Goal: Find specific page/section: Find specific page/section

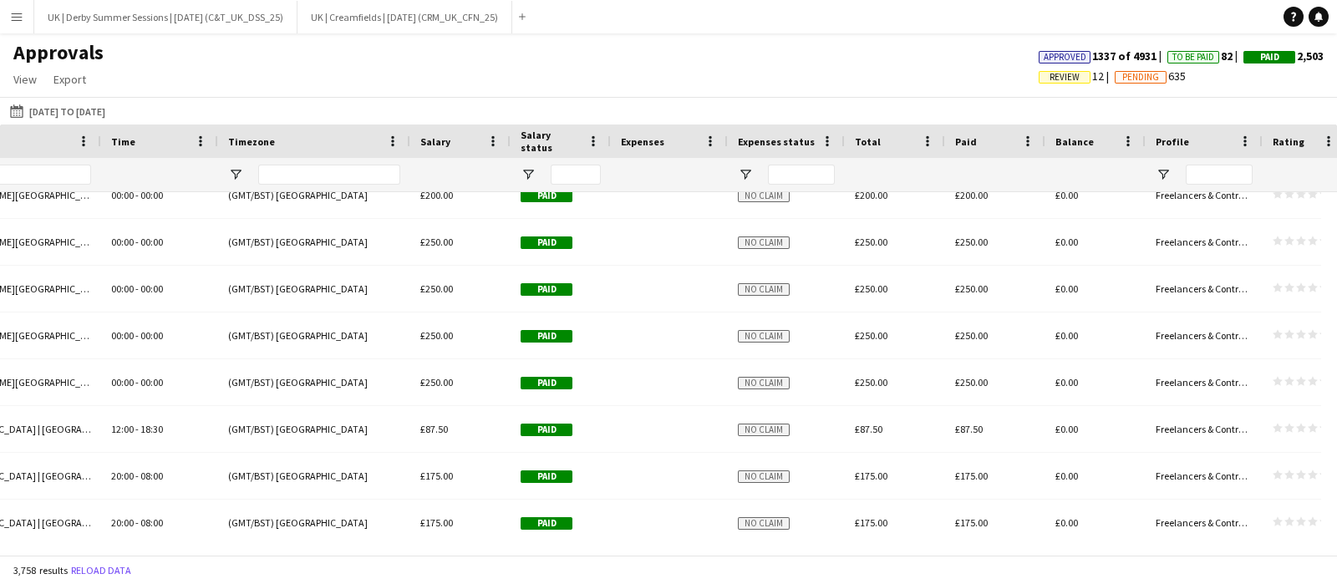
scroll to position [381, 0]
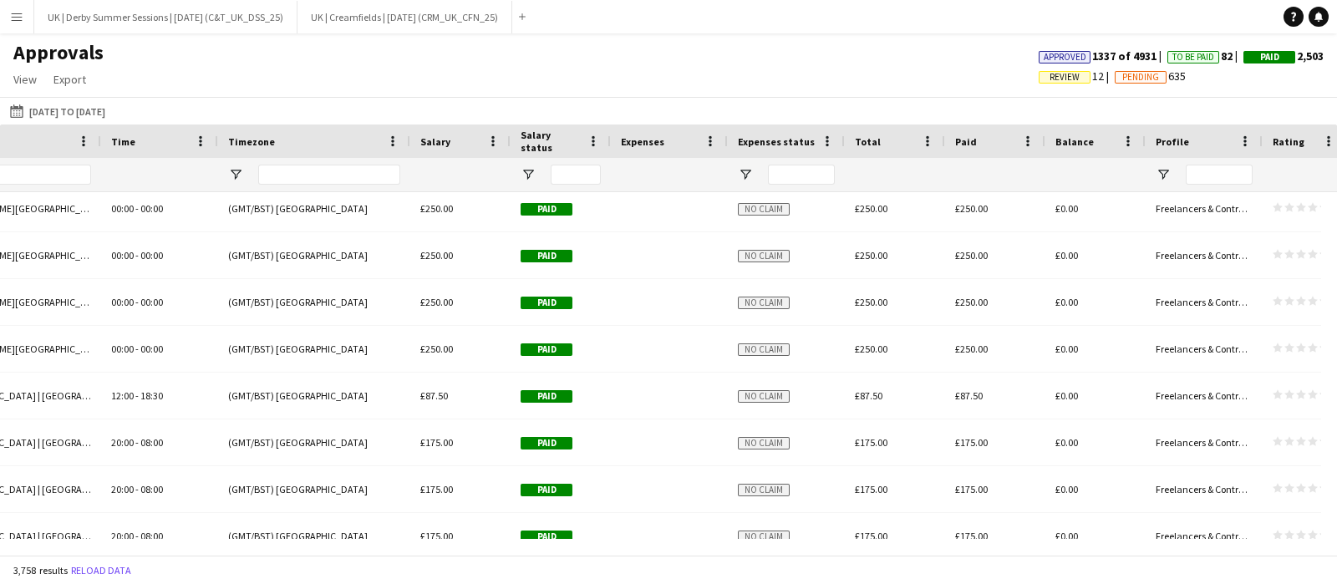
drag, startPoint x: 204, startPoint y: 379, endPoint x: 180, endPoint y: 598, distance: 220.3
click at [180, 583] on html "Menu Boards Boards Boards All jobs Status Workforce Workforce My Workforce Recr…" at bounding box center [668, 292] width 1337 height 584
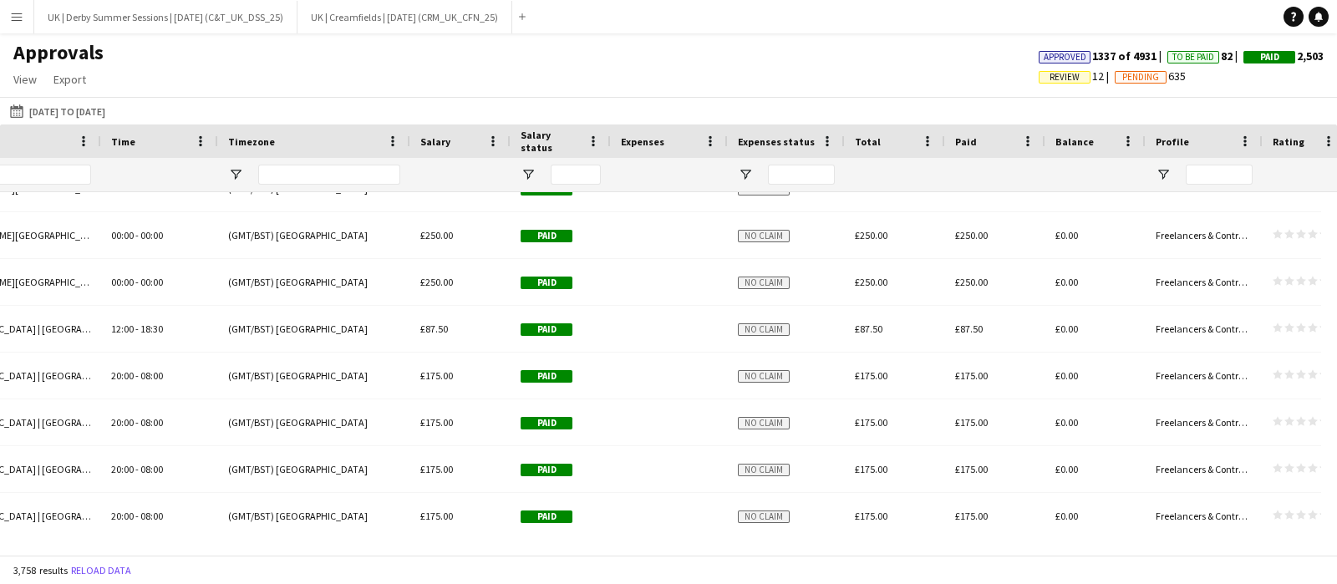
click at [2, 8] on button "Menu" at bounding box center [16, 16] width 33 height 33
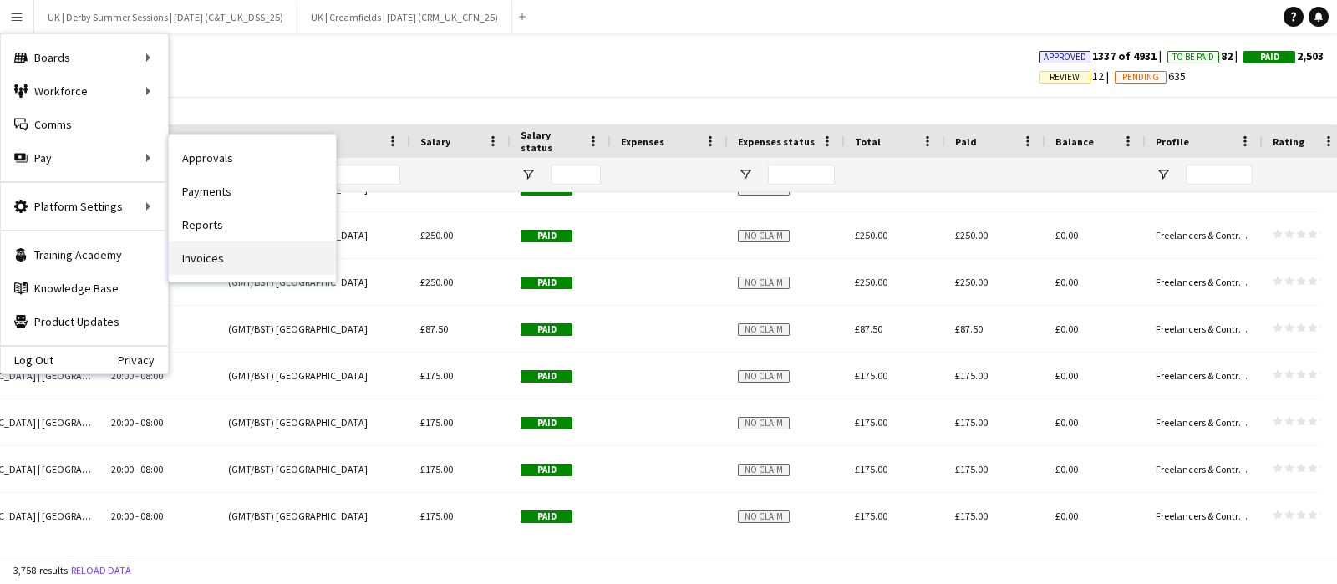
click at [201, 262] on link "Invoices" at bounding box center [252, 258] width 167 height 33
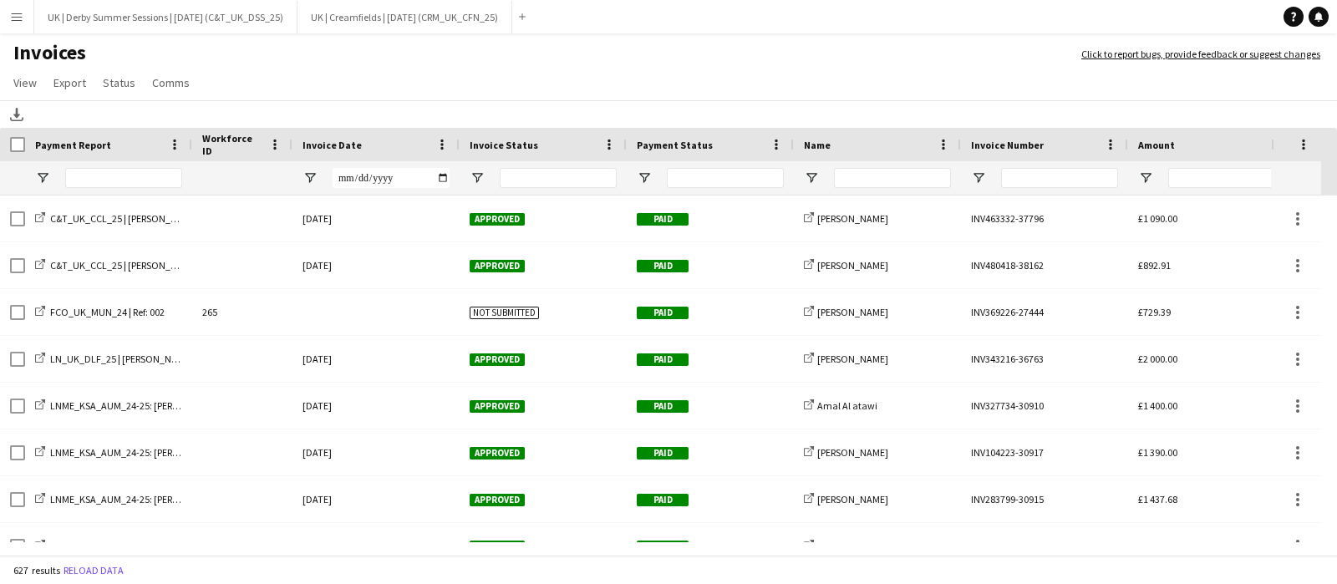
click at [460, 138] on div "Invoice Status" at bounding box center [543, 144] width 167 height 33
click at [441, 142] on span at bounding box center [442, 144] width 15 height 15
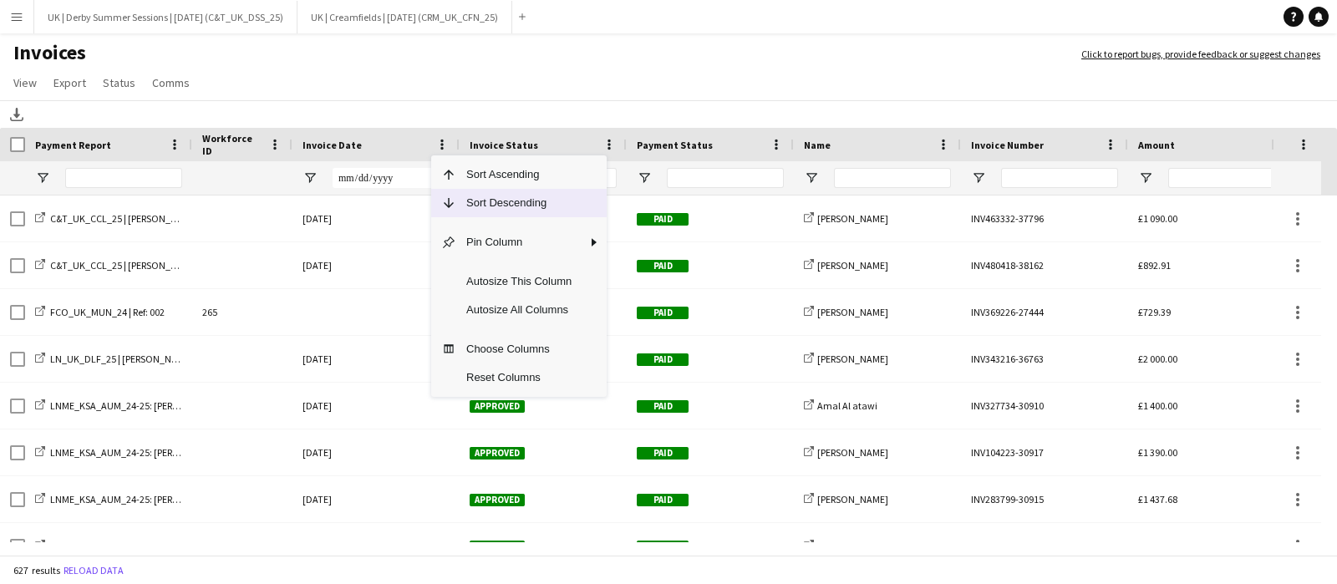
click at [463, 197] on span "Sort Descending" at bounding box center [518, 203] width 125 height 28
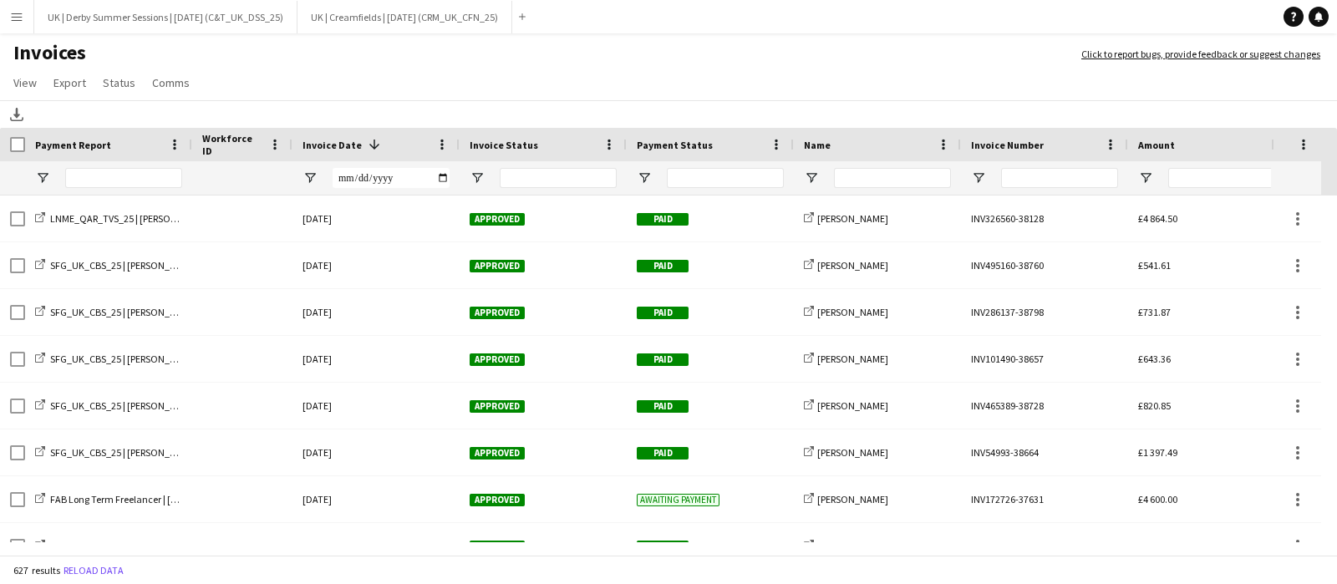
click at [9, 7] on button "Menu" at bounding box center [16, 16] width 33 height 33
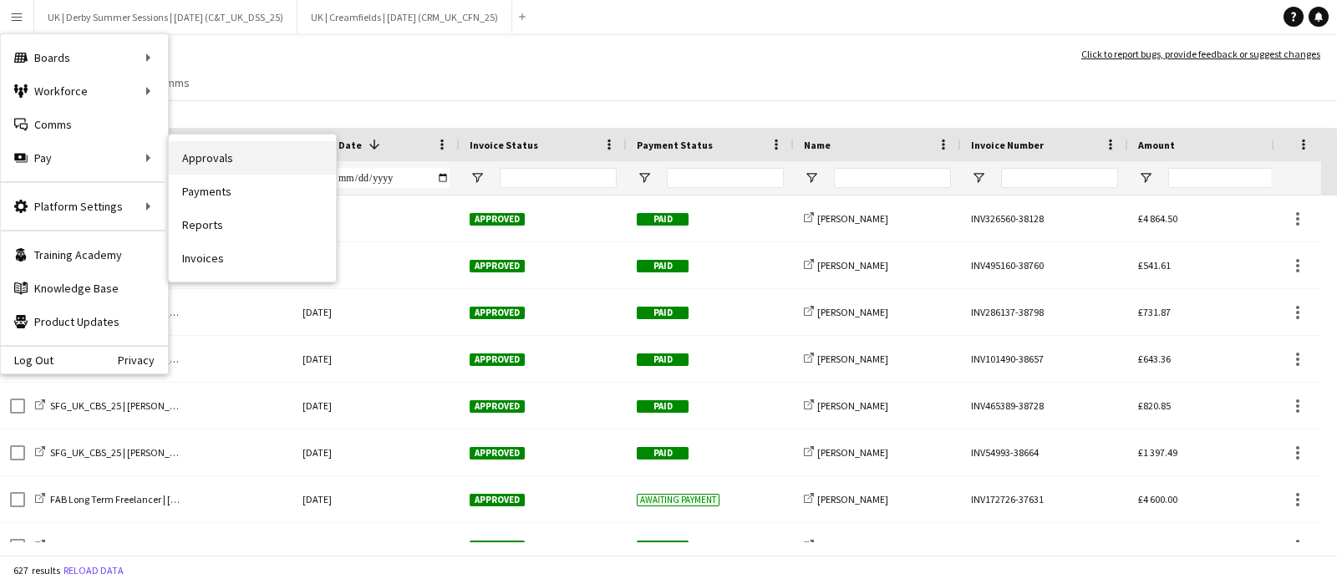
click at [236, 165] on link "Approvals" at bounding box center [252, 157] width 167 height 33
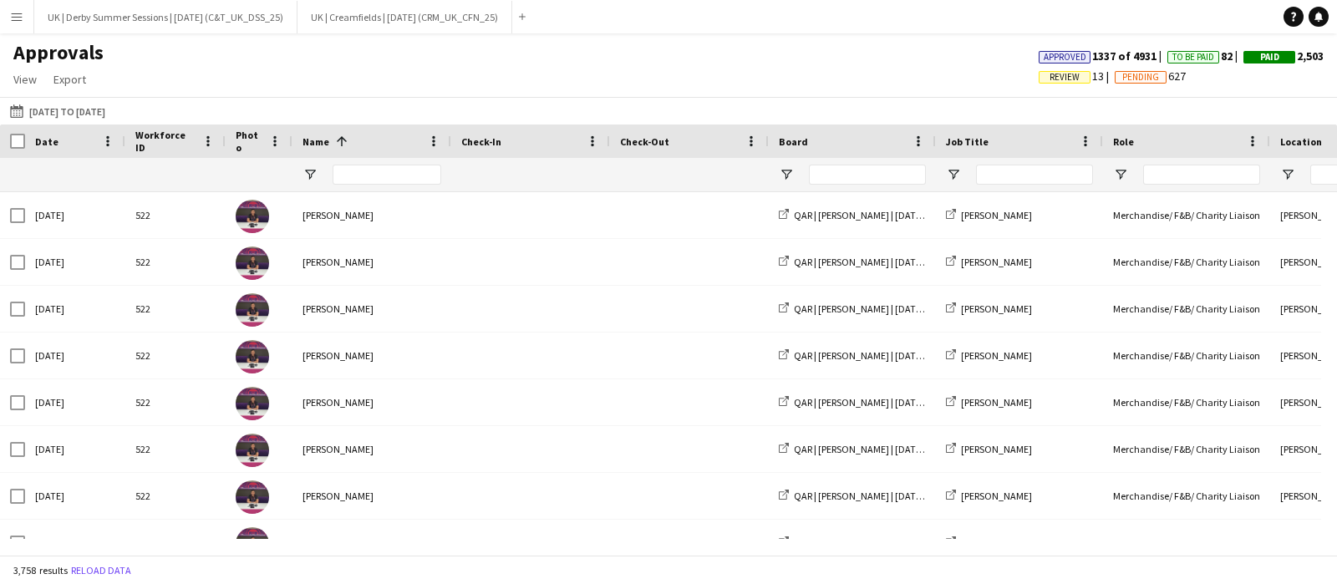
click at [1066, 77] on span "Review" at bounding box center [1065, 77] width 52 height 13
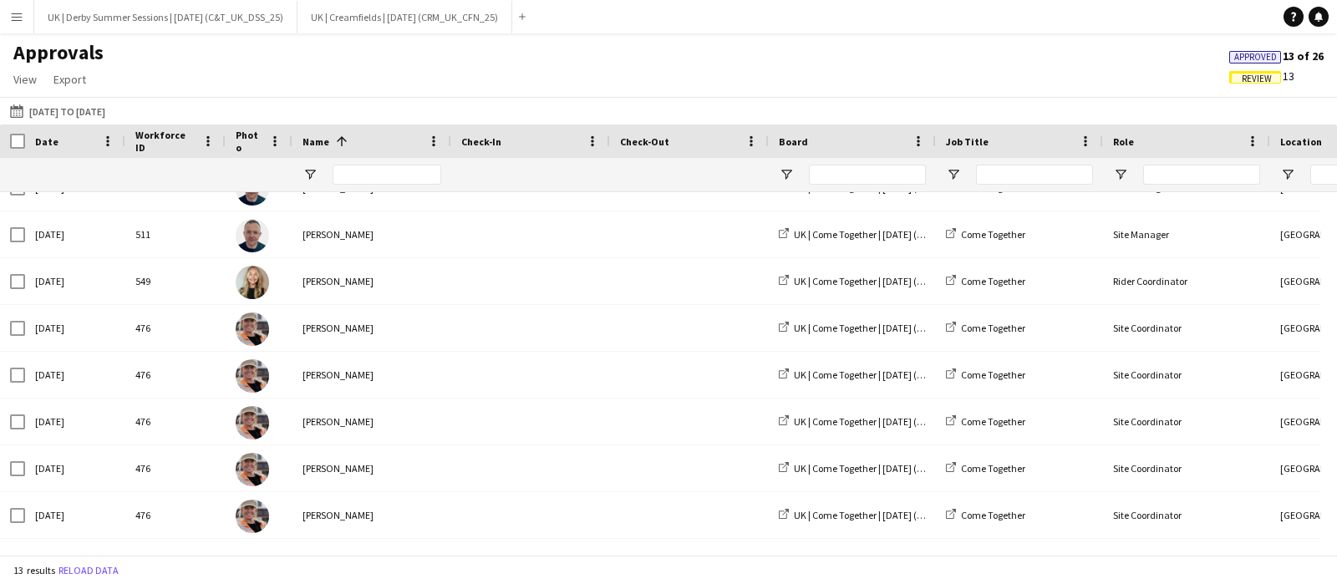
scroll to position [0, 1712]
